Goal: Task Accomplishment & Management: Manage account settings

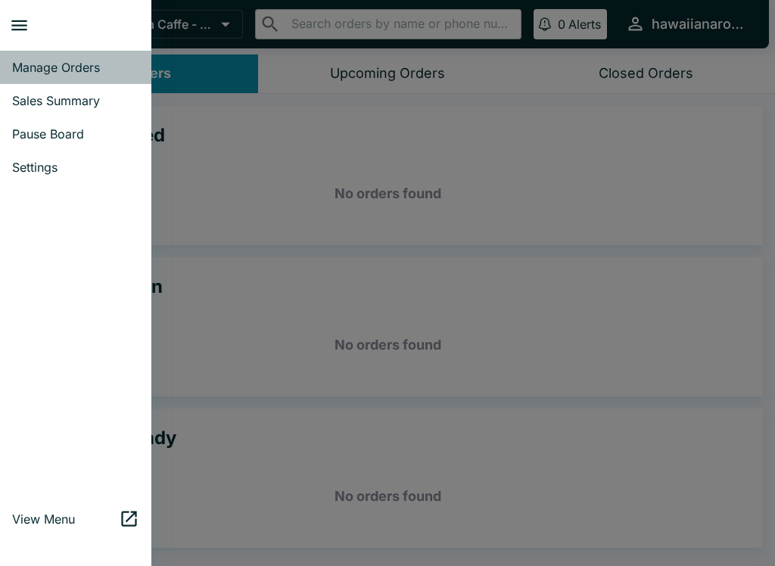
click at [83, 64] on span "Manage Orders" at bounding box center [75, 67] width 127 height 15
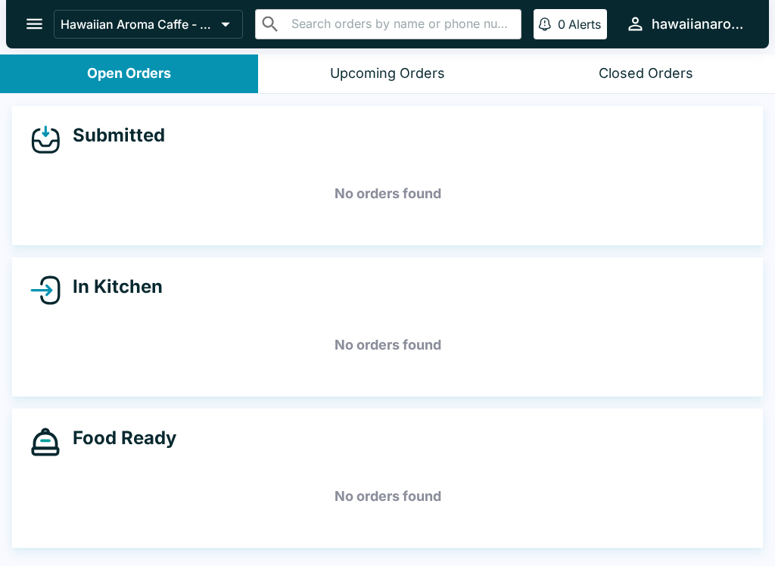
click at [40, 20] on icon "open drawer" at bounding box center [34, 24] width 16 height 11
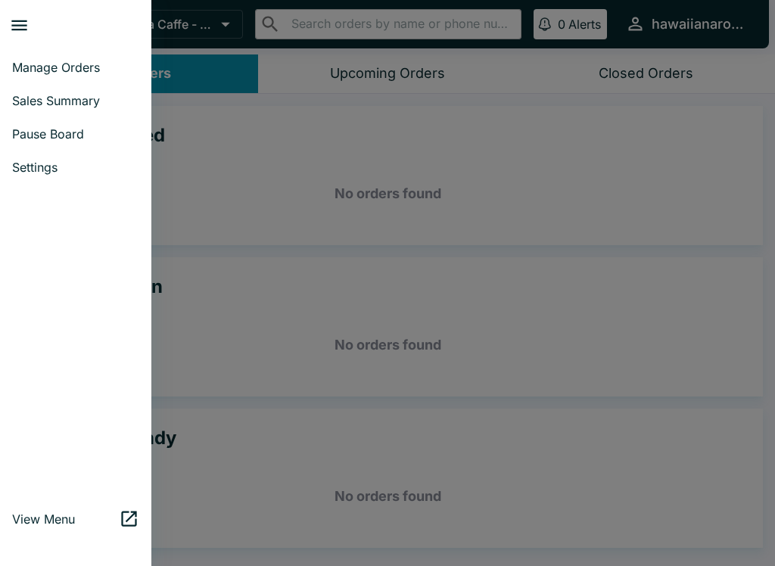
click at [101, 99] on span "Sales Summary" at bounding box center [75, 100] width 127 height 15
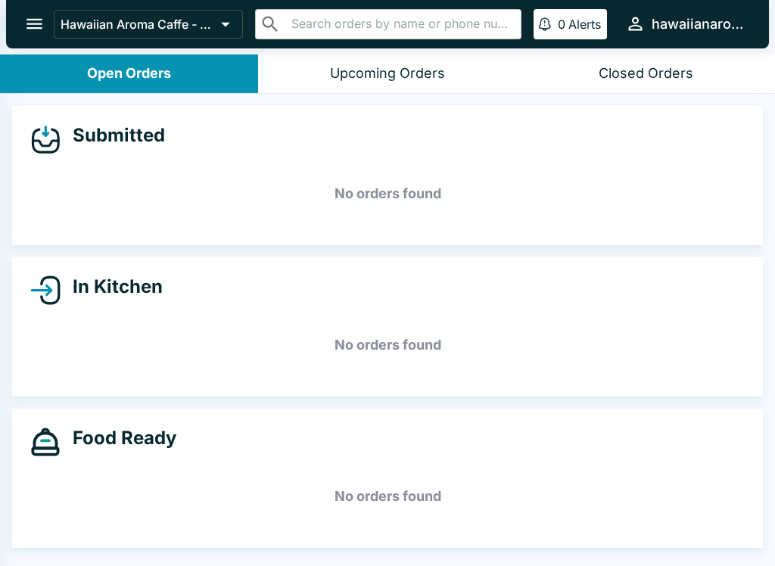
select select "03:00"
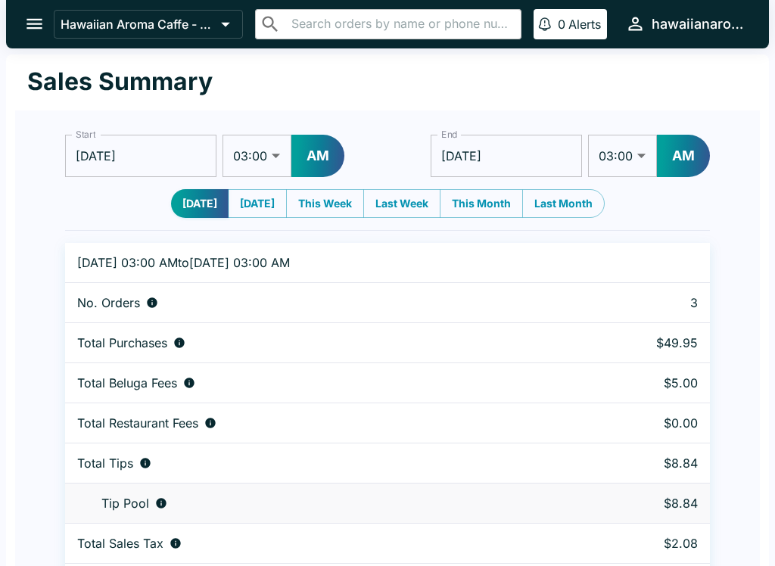
click at [310, 164] on button "AM" at bounding box center [317, 156] width 53 height 42
click at [309, 164] on button "PM" at bounding box center [317, 156] width 52 height 42
click at [300, 145] on button "AM" at bounding box center [317, 156] width 53 height 42
click at [273, 166] on select "01:00 01:30 02:00 02:30 03:00 03:30 04:00 04:30 05:00 05:30 06:00 06:30 07:00 0…" at bounding box center [256, 156] width 69 height 42
select select "01:00"
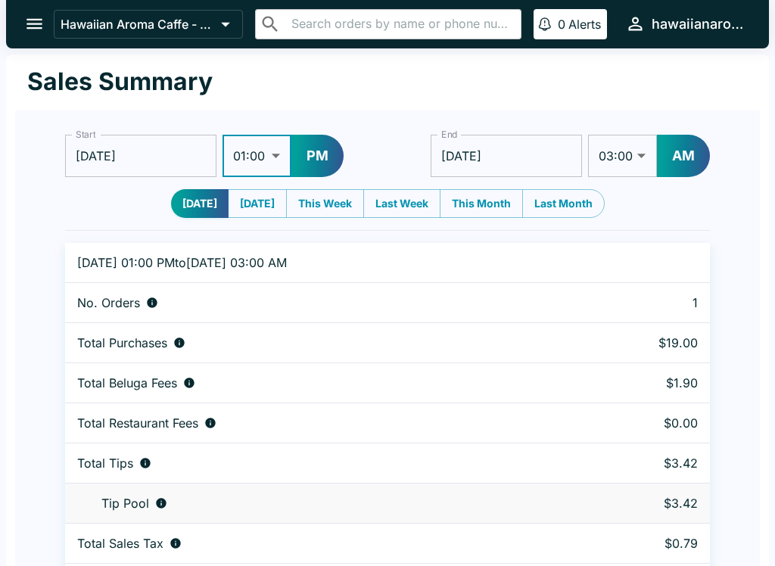
click at [530, 154] on input "[DATE]" at bounding box center [506, 156] width 151 height 42
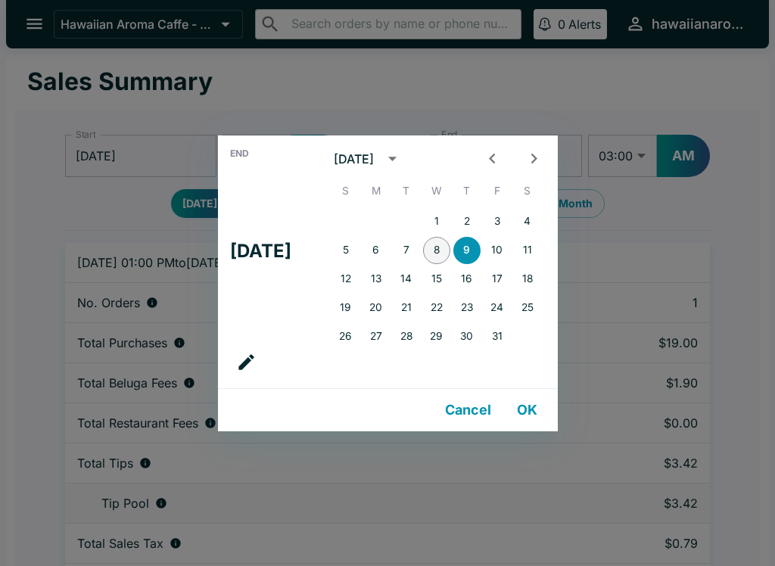
click at [449, 243] on button "8" at bounding box center [436, 250] width 27 height 27
type input "[DATE]"
click at [639, 63] on div "End Wed, Oct [DATE] S M T W T F S 1 2 3 4 5 6 7 8 9 10 11 12 13 14 15 16 17 18 …" at bounding box center [387, 283] width 775 height 566
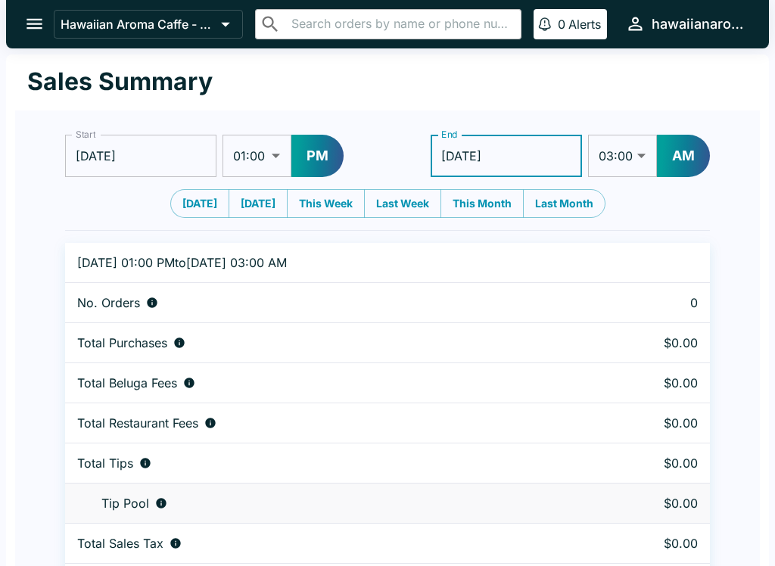
click at [687, 157] on button "AM" at bounding box center [683, 156] width 53 height 42
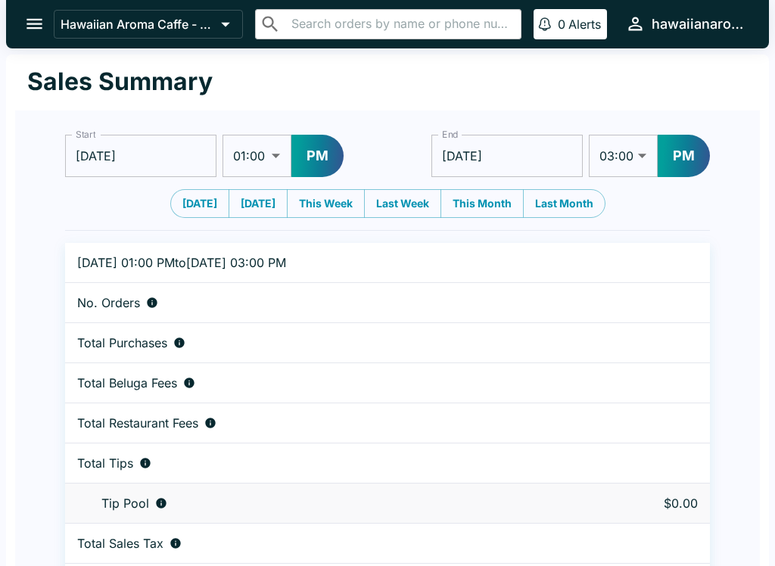
click at [635, 159] on select "01:00 01:30 02:00 02:30 03:00 03:30 04:00 04:30 05:00 05:30 06:00 06:30 07:00 0…" at bounding box center [623, 156] width 69 height 42
select select "08:00"
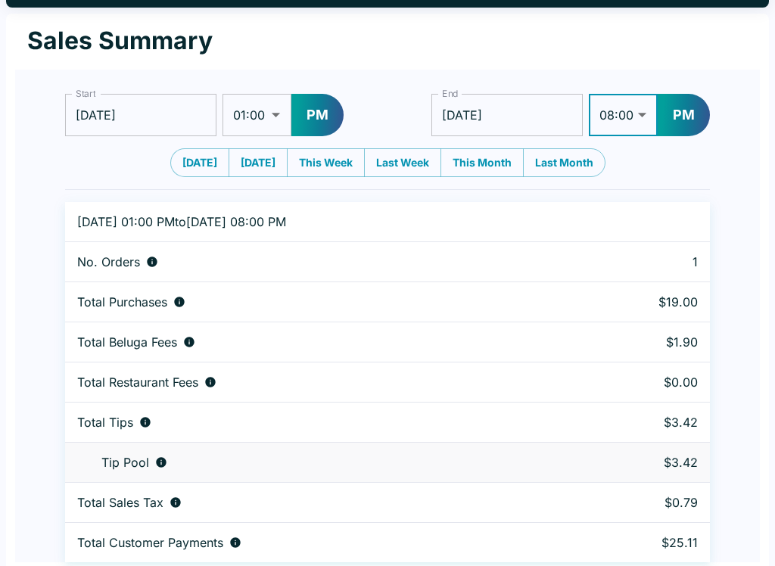
scroll to position [46, 0]
